Goal: Task Accomplishment & Management: Manage account settings

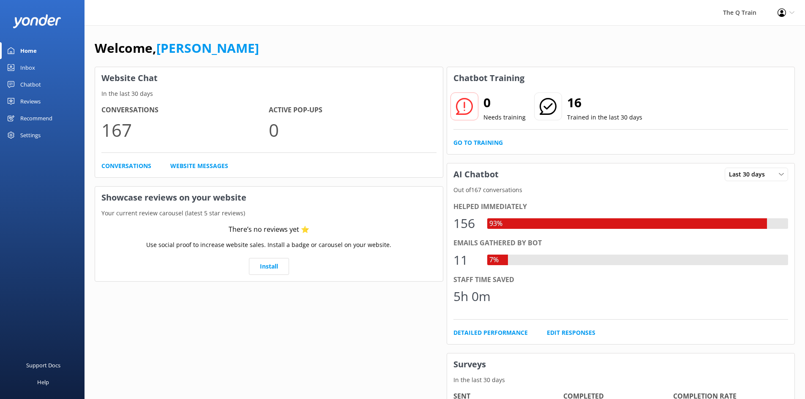
click at [32, 68] on div "Inbox" at bounding box center [27, 67] width 15 height 17
